Goal: Entertainment & Leisure: Consume media (video, audio)

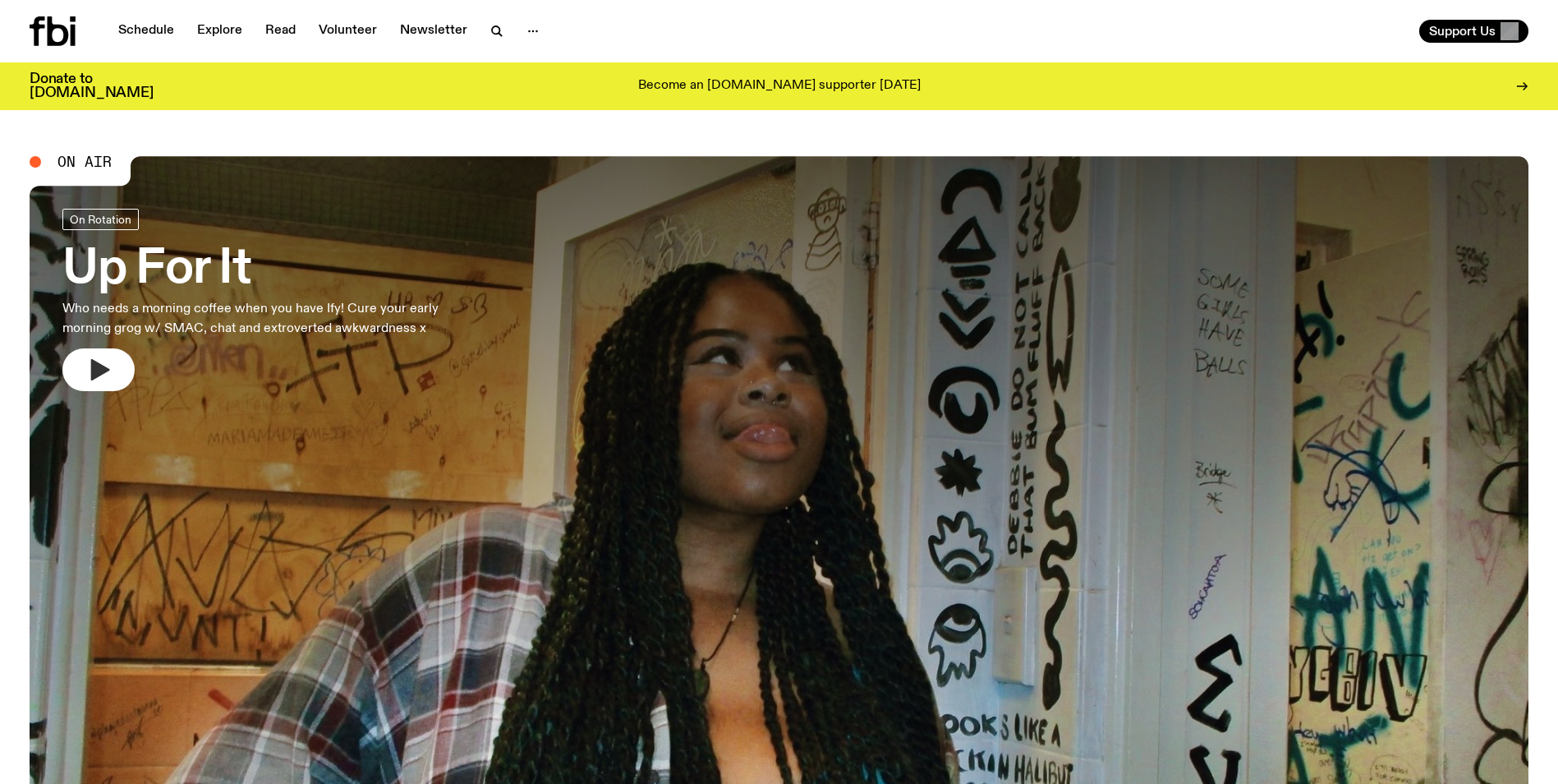
click at [115, 373] on button "button" at bounding box center [98, 369] width 72 height 43
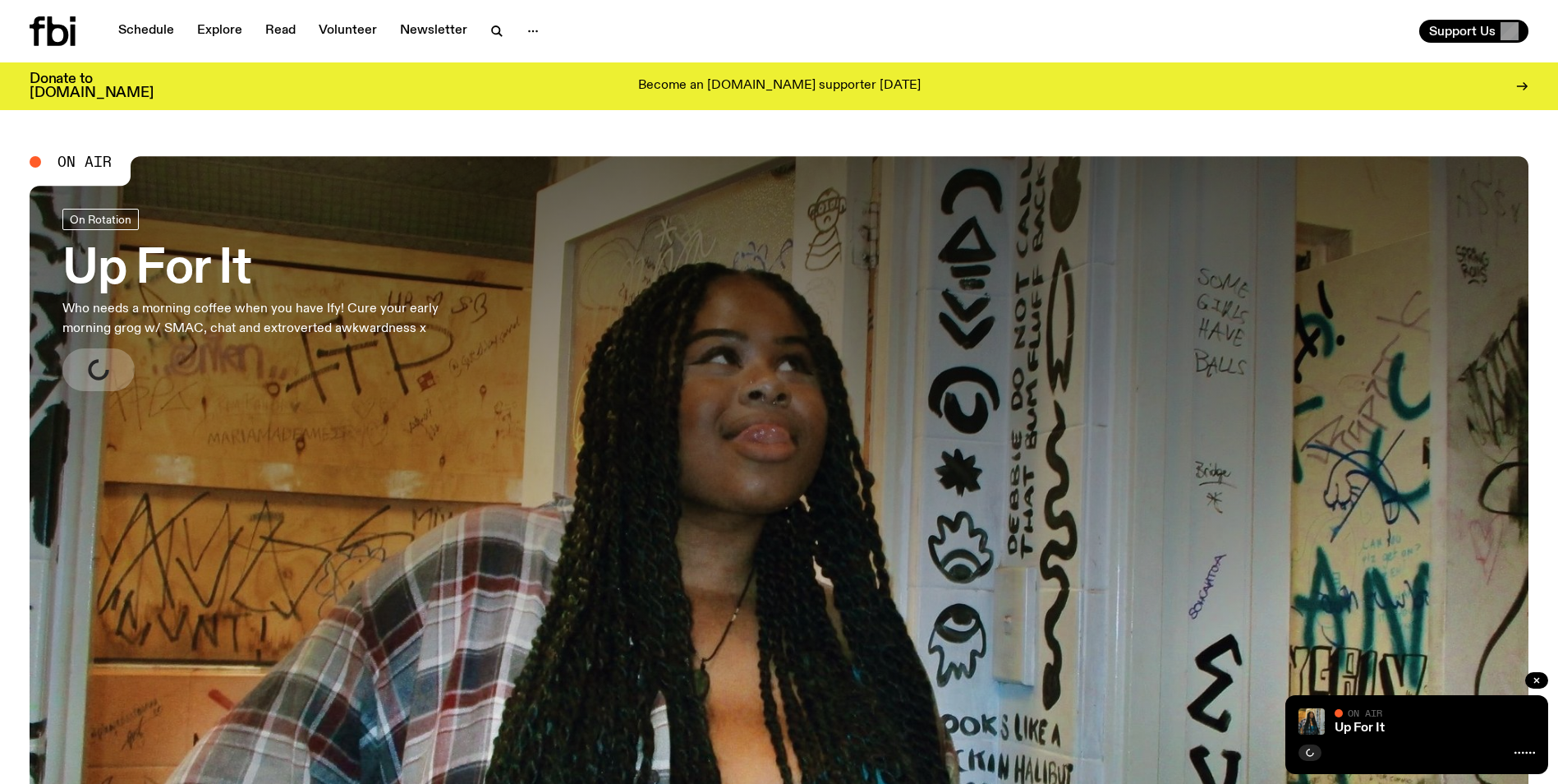
click at [350, 215] on div "On Rotation" at bounding box center [272, 222] width 420 height 27
click at [197, 278] on h3 "Up For It" at bounding box center [272, 269] width 420 height 46
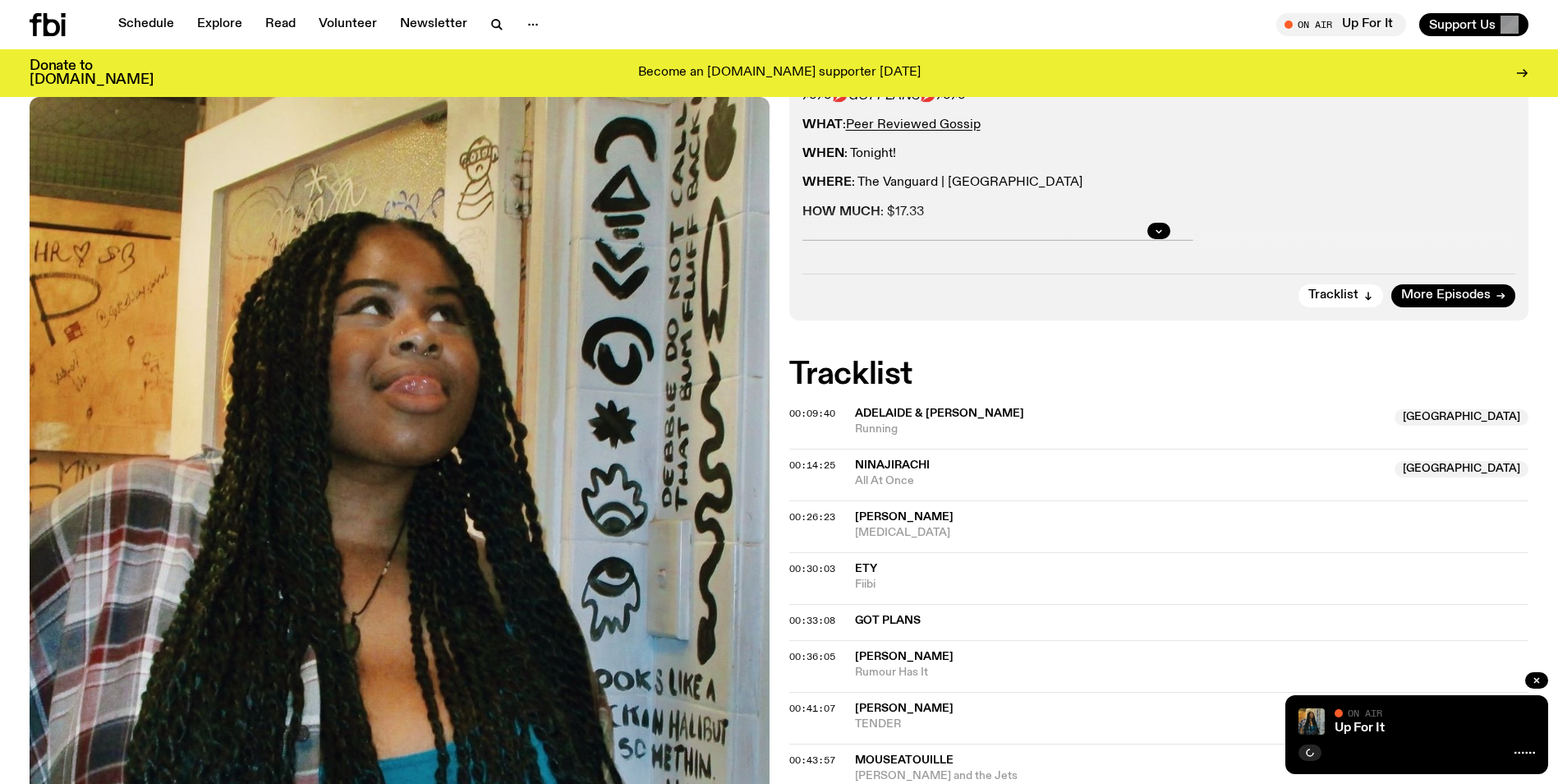
scroll to position [405, 0]
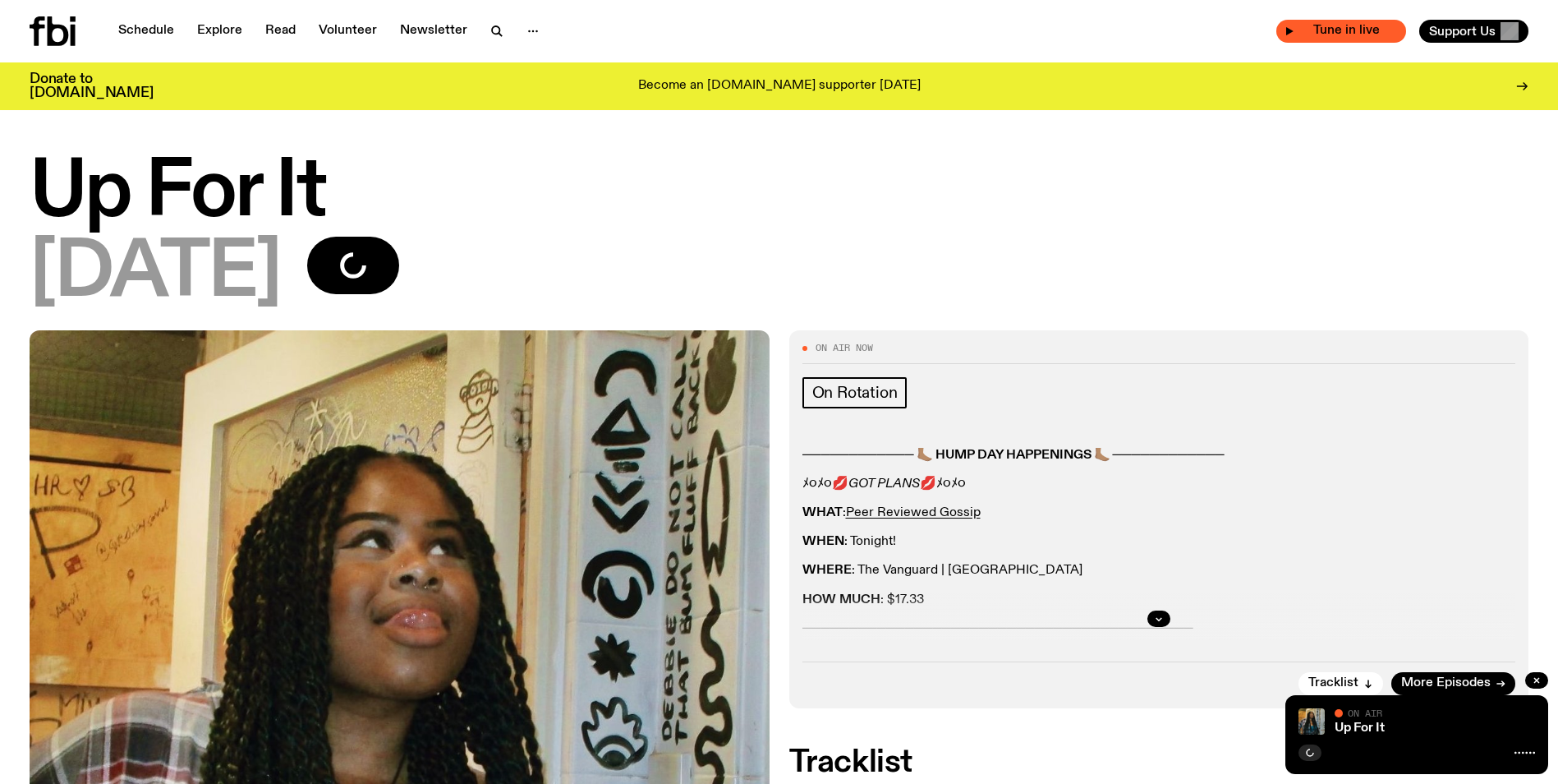
click at [1295, 27] on span "Tune in live" at bounding box center [1346, 30] width 104 height 12
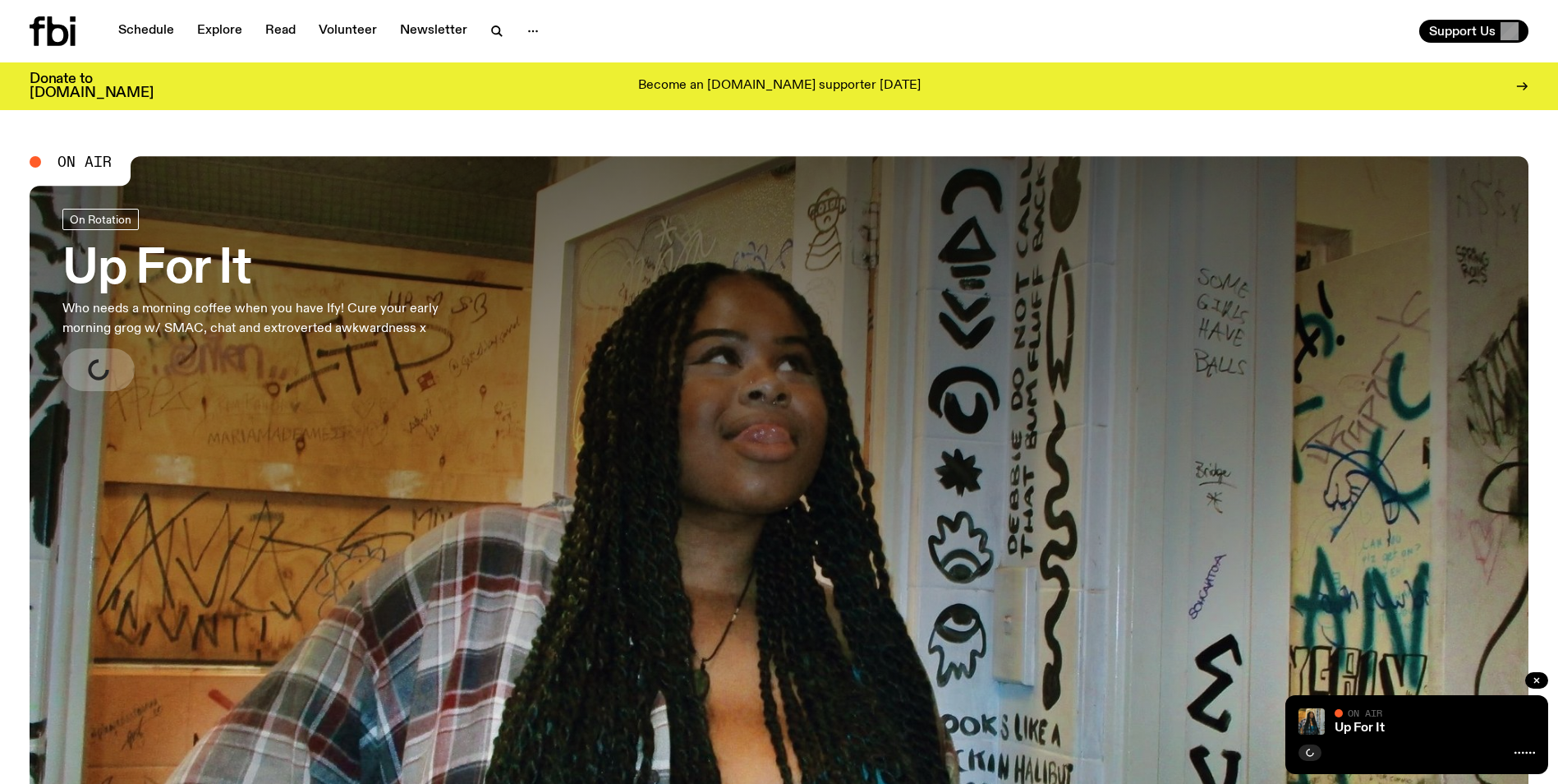
click at [126, 254] on h3 "Up For It" at bounding box center [272, 269] width 420 height 46
